Goal: Task Accomplishment & Management: Complete application form

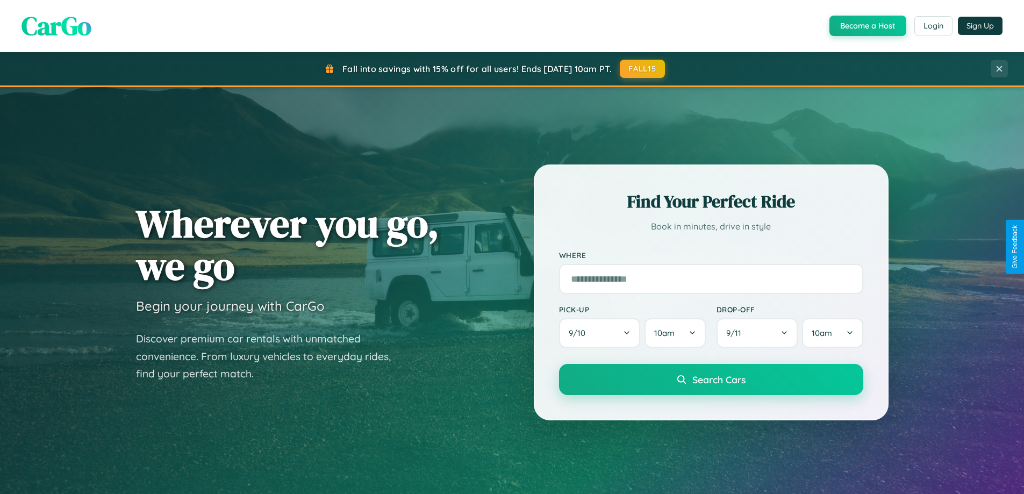
scroll to position [463, 0]
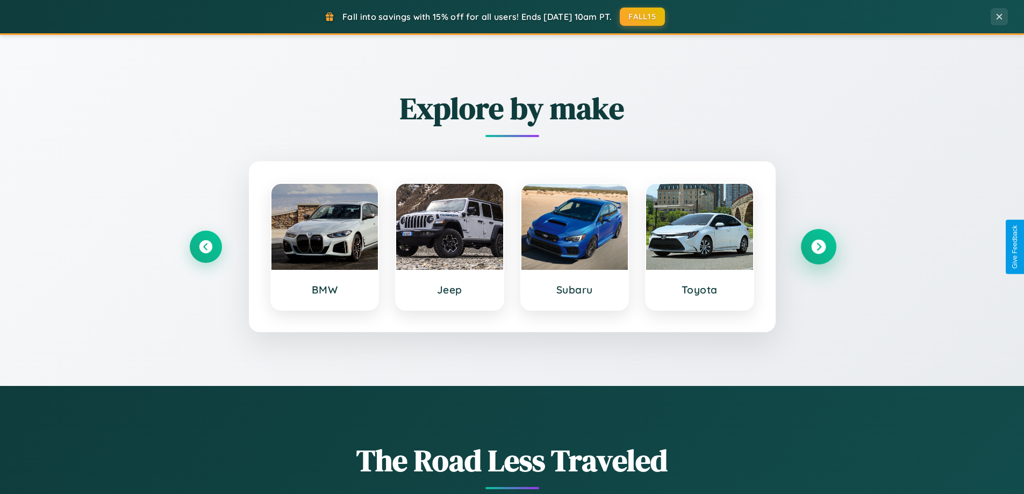
click at [818, 247] on icon at bounding box center [818, 247] width 15 height 15
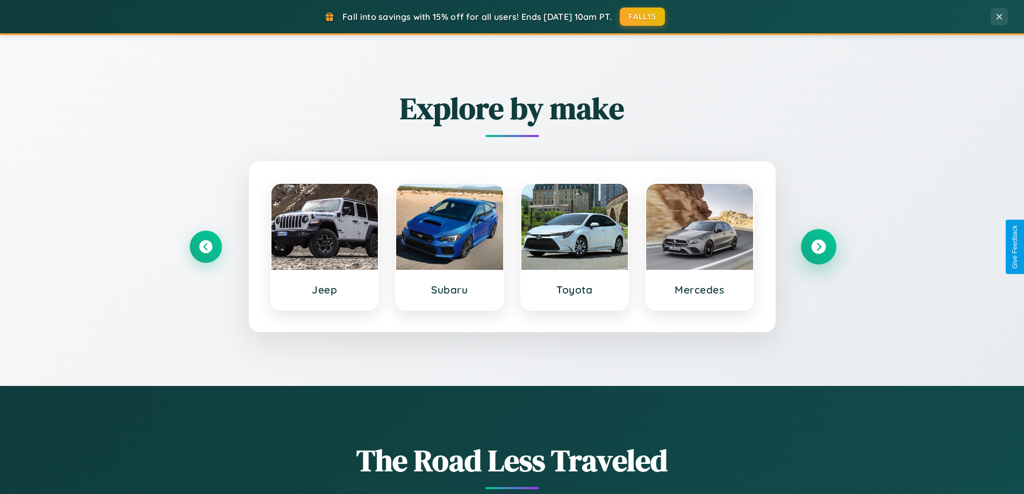
click at [818, 247] on icon at bounding box center [818, 247] width 15 height 15
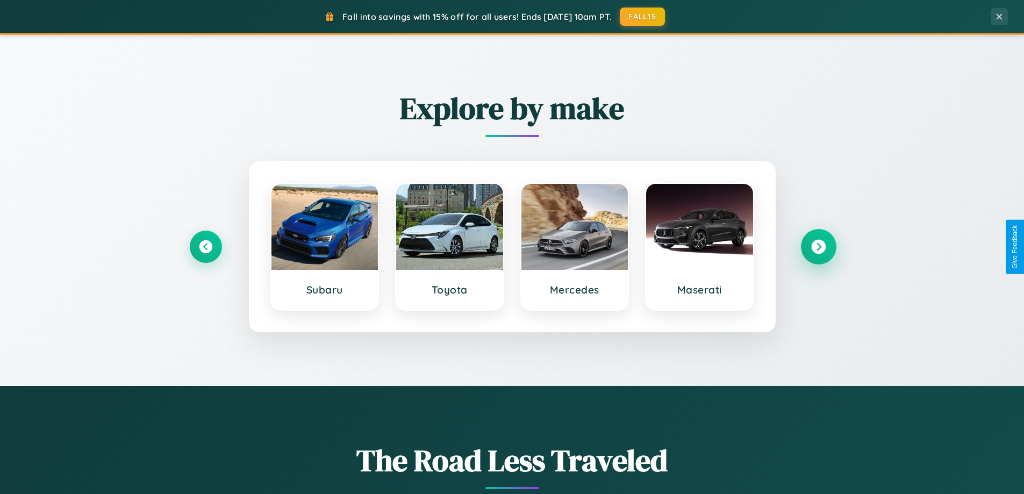
click at [818, 247] on icon at bounding box center [818, 247] width 15 height 15
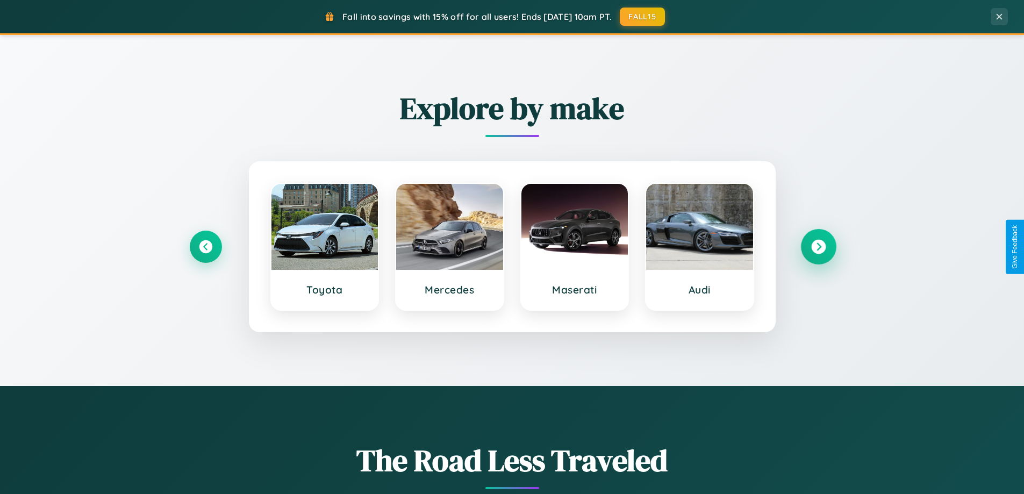
click at [818, 247] on icon at bounding box center [818, 247] width 15 height 15
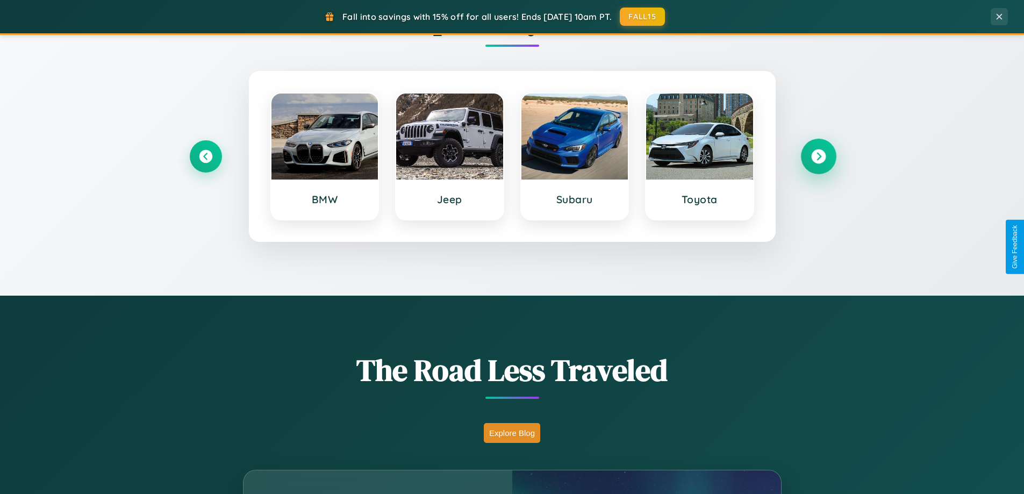
scroll to position [2068, 0]
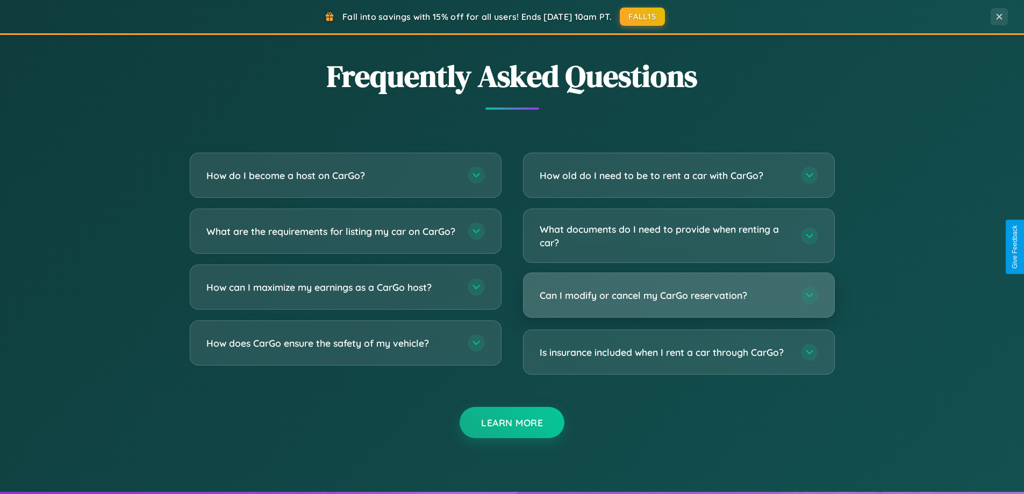
click at [678, 295] on h3 "Can I modify or cancel my CarGo reservation?" at bounding box center [665, 295] width 250 height 13
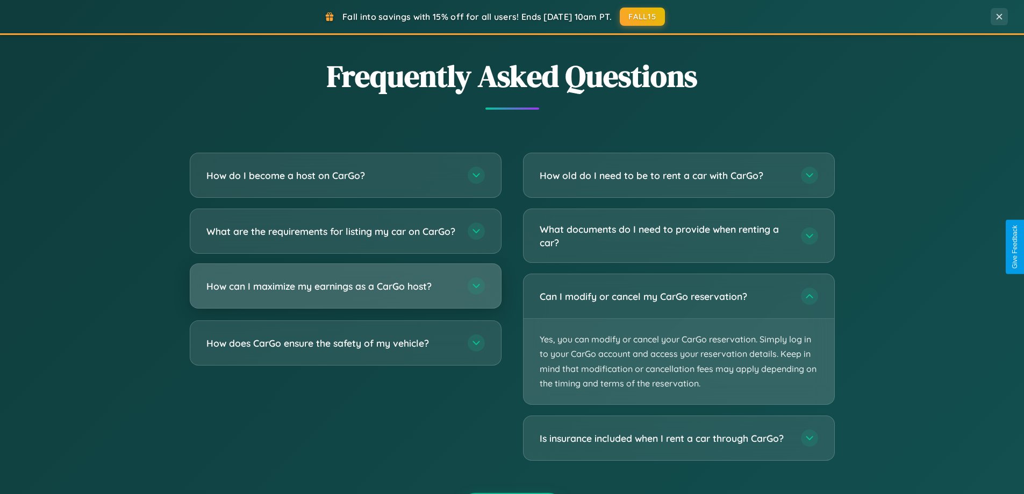
click at [345, 293] on h3 "How can I maximize my earnings as a CarGo host?" at bounding box center [331, 286] width 250 height 13
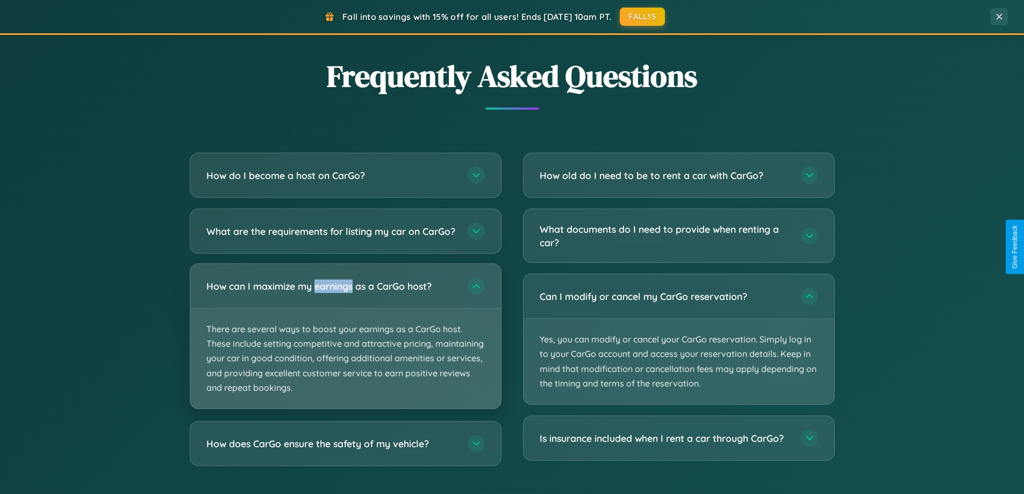
click at [345, 345] on p "There are several ways to boost your earnings as a CarGo host. These include se…" at bounding box center [345, 359] width 311 height 100
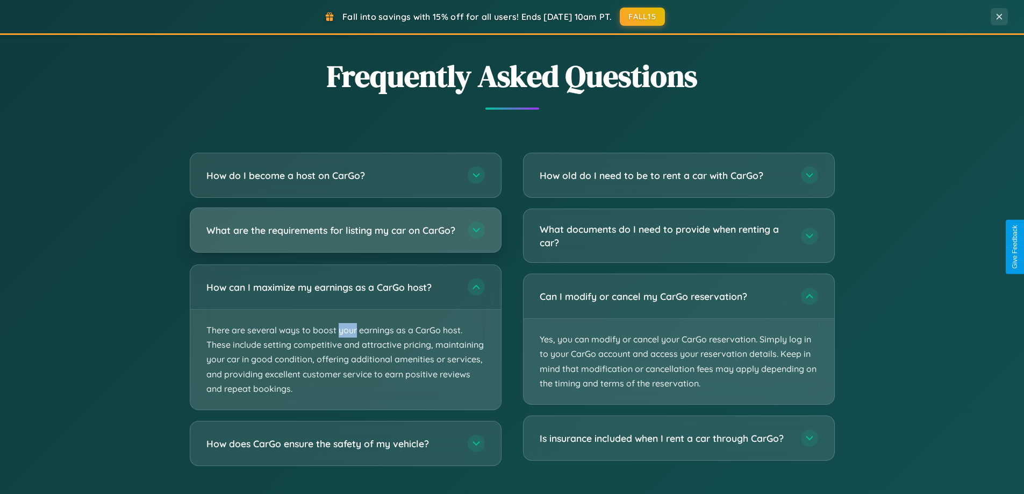
click at [345, 235] on h3 "What are the requirements for listing my car on CarGo?" at bounding box center [331, 230] width 250 height 13
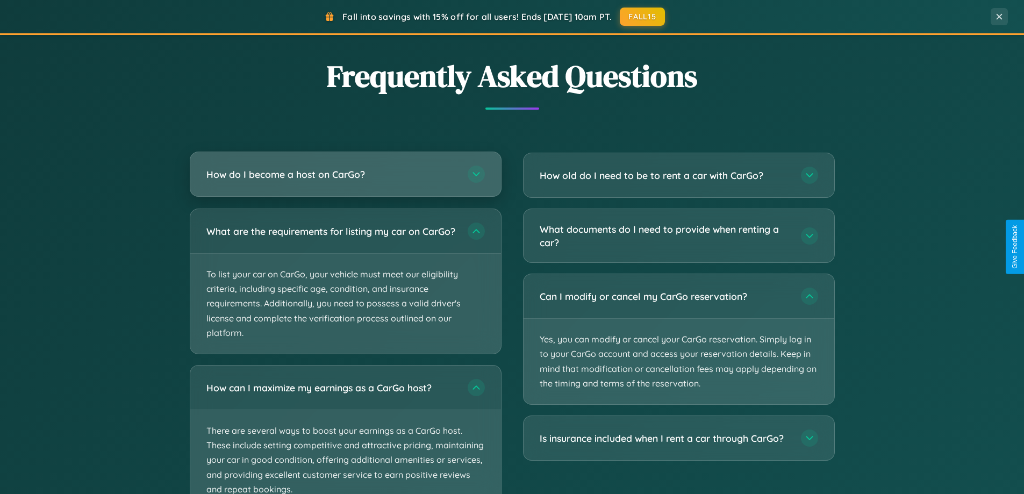
click at [345, 174] on h3 "How do I become a host on CarGo?" at bounding box center [331, 174] width 250 height 13
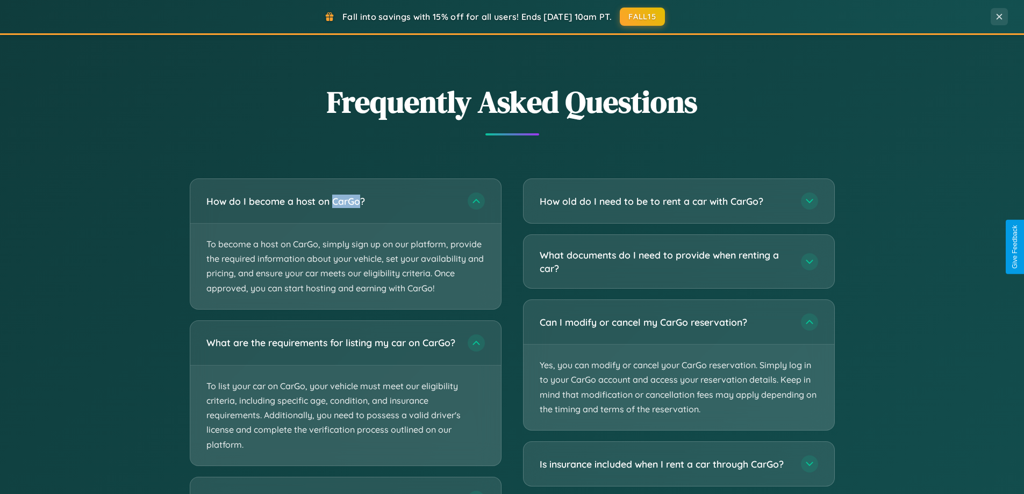
scroll to position [0, 0]
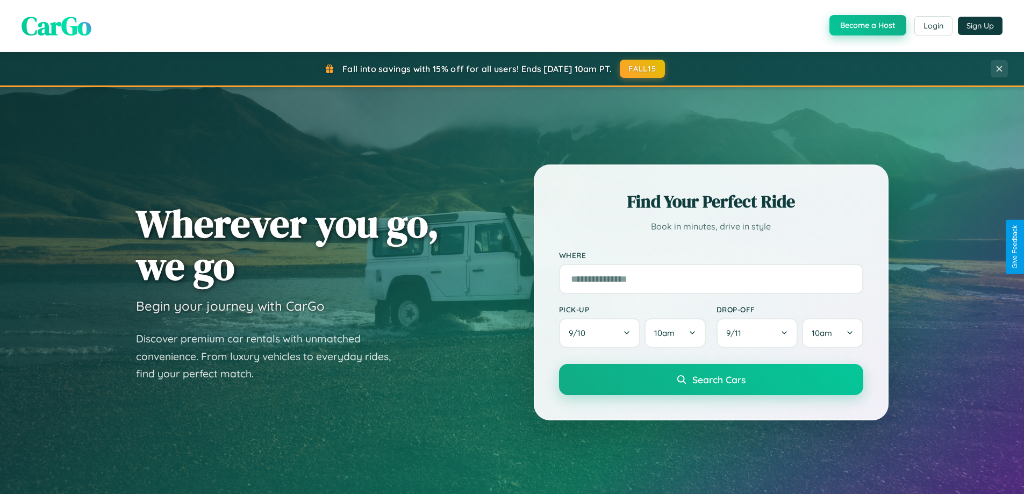
click at [867, 26] on button "Become a Host" at bounding box center [867, 25] width 77 height 20
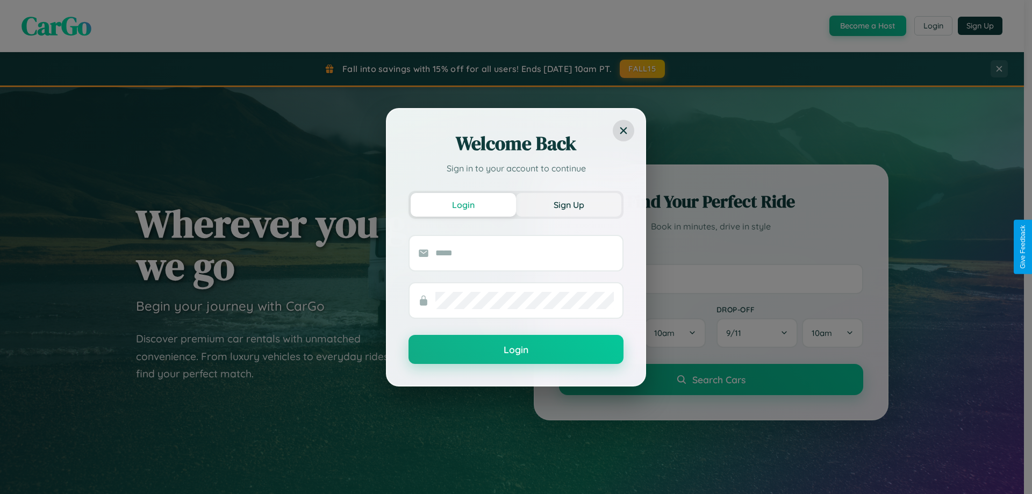
click at [569, 204] on button "Sign Up" at bounding box center [568, 205] width 105 height 24
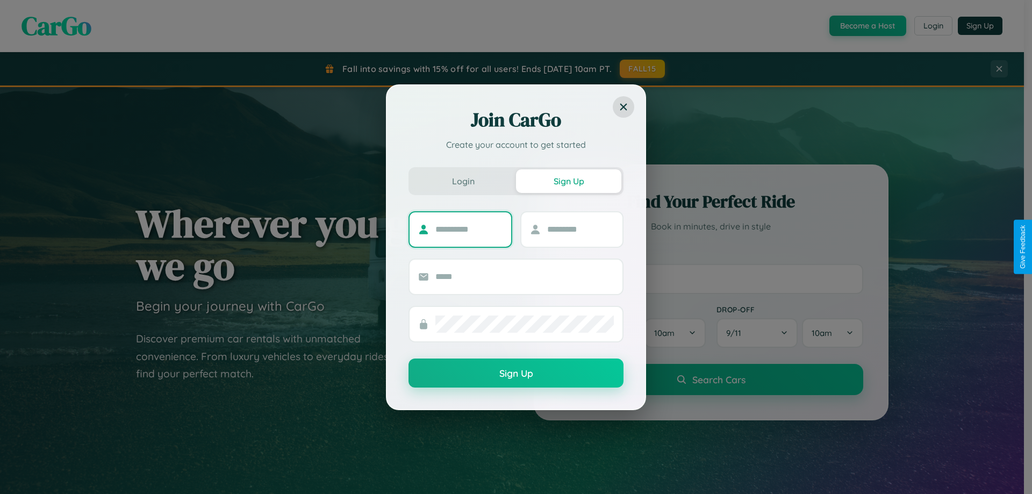
click at [469, 229] on input "text" at bounding box center [468, 229] width 67 height 17
type input "******"
click at [580, 229] on input "text" at bounding box center [580, 229] width 67 height 17
type input "******"
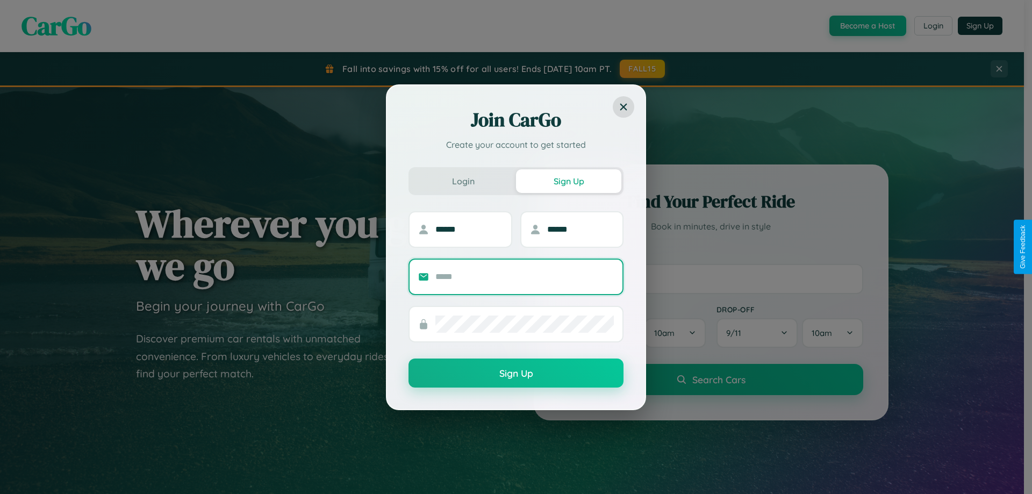
click at [525, 276] on input "text" at bounding box center [524, 276] width 178 height 17
type input "**********"
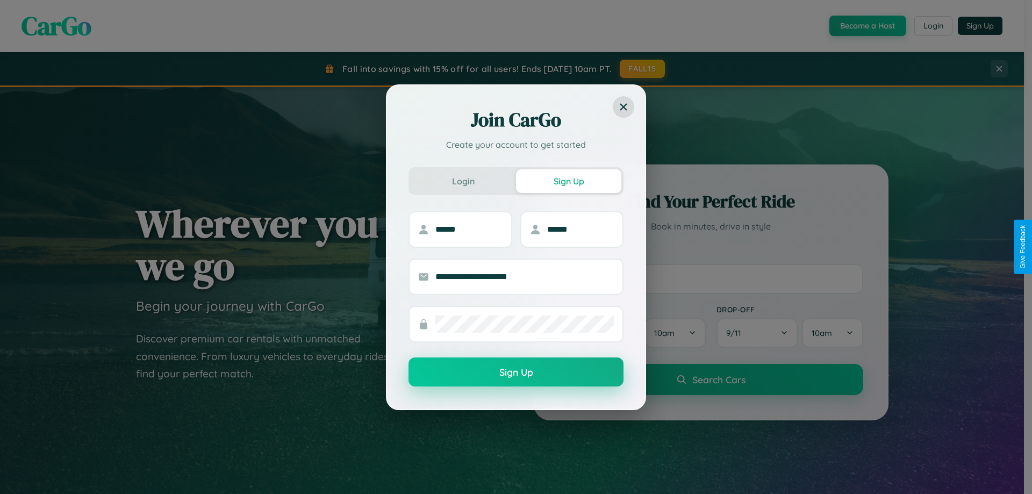
click at [516, 373] on button "Sign Up" at bounding box center [516, 371] width 215 height 29
